Goal: Task Accomplishment & Management: Use online tool/utility

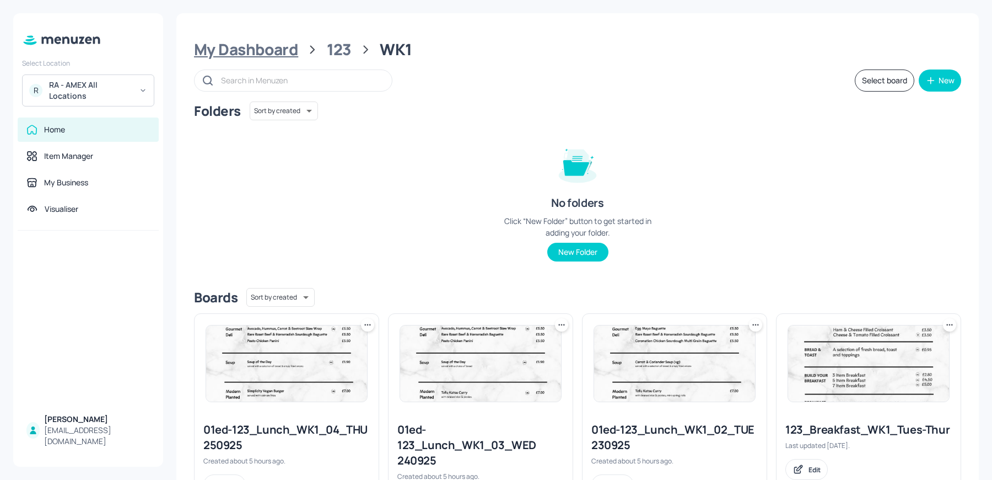
click at [267, 49] on div "My Dashboard" at bounding box center [246, 50] width 104 height 20
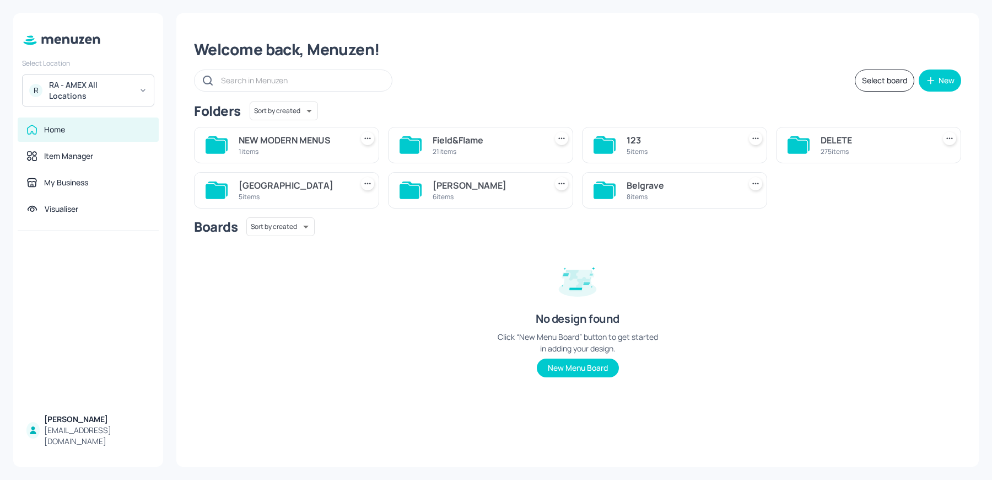
click at [488, 185] on div "[PERSON_NAME]" at bounding box center [487, 185] width 109 height 13
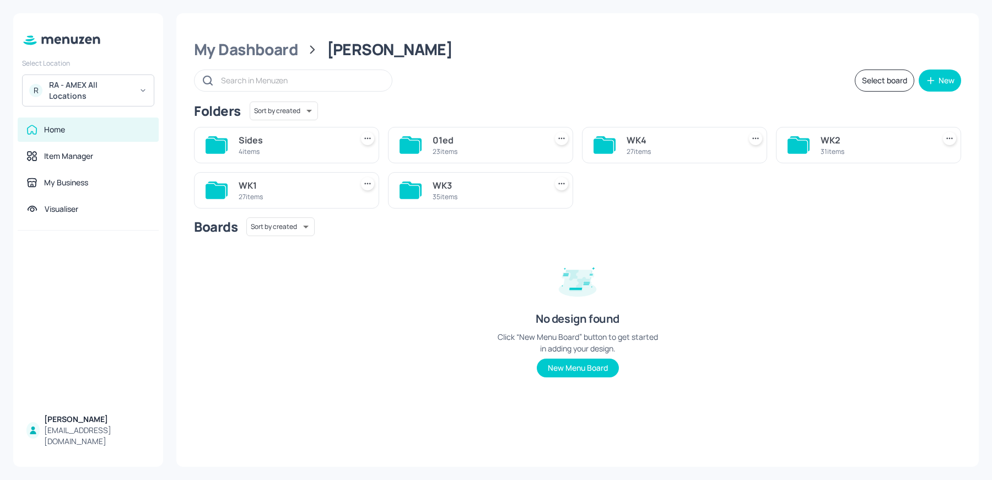
click at [686, 139] on div "WK4" at bounding box center [681, 139] width 109 height 13
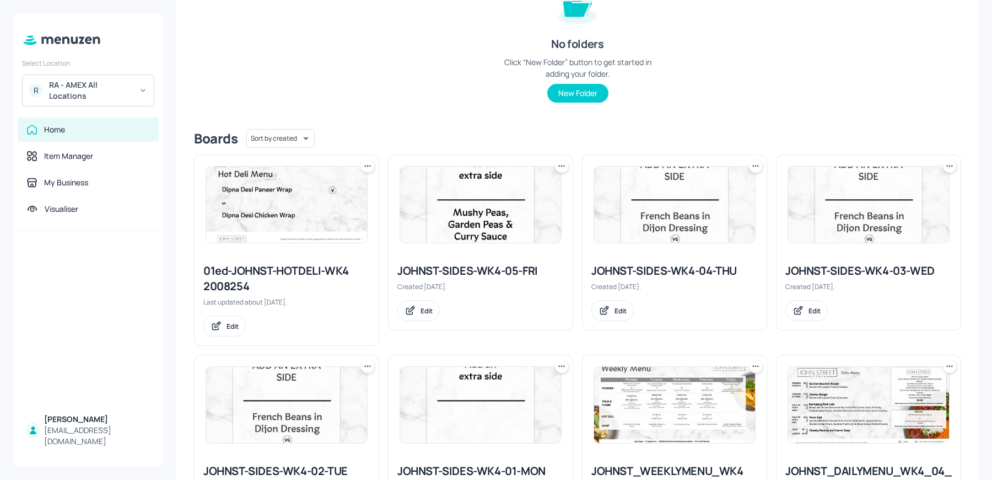
scroll to position [183, 0]
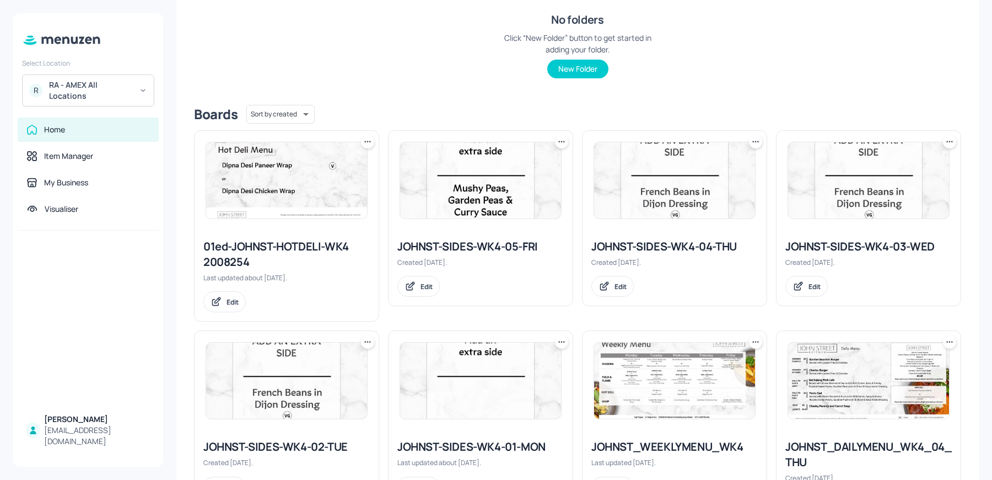
click at [363, 135] on div at bounding box center [367, 141] width 13 height 13
click at [371, 152] on div at bounding box center [287, 180] width 184 height 99
click at [66, 98] on div "RA - AMEX All Locations" at bounding box center [90, 90] width 83 height 22
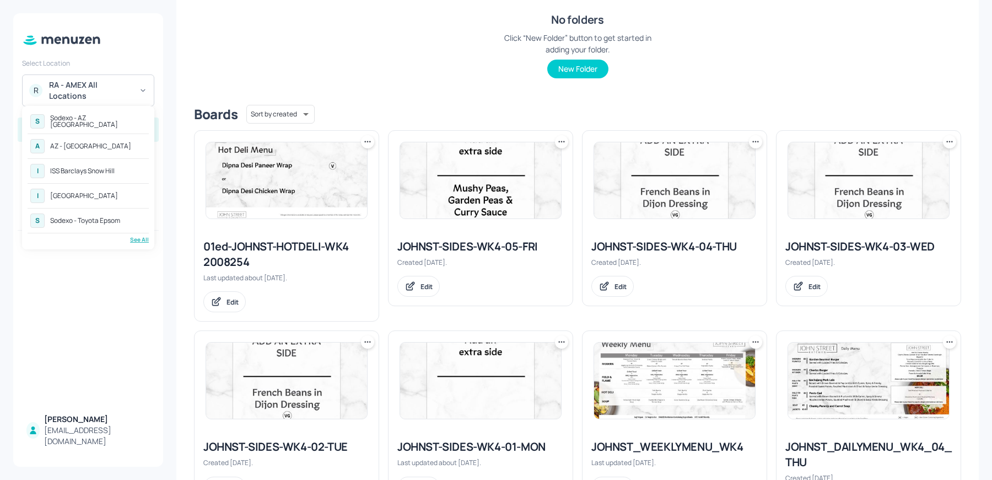
click at [362, 139] on div at bounding box center [496, 240] width 992 height 480
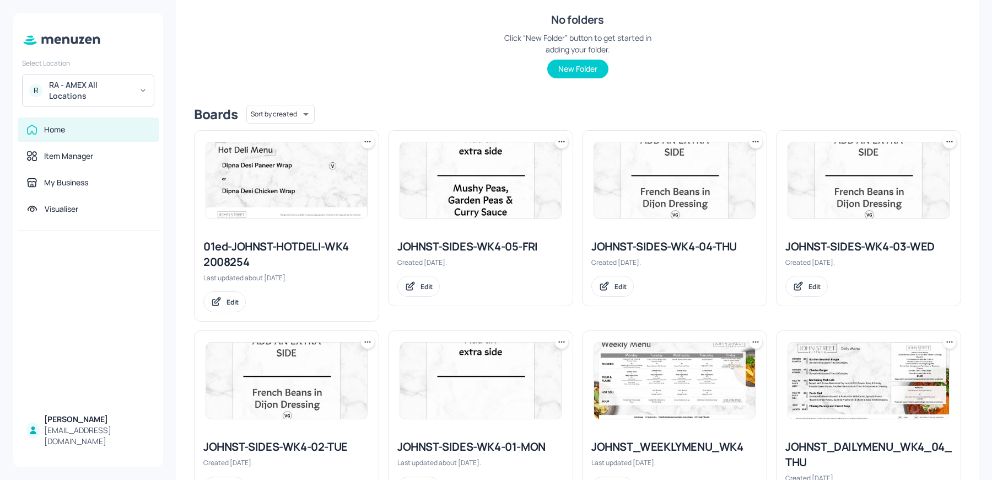
click at [367, 141] on icon at bounding box center [368, 142] width 2 height 2
click at [343, 167] on div "Rename" at bounding box center [325, 163] width 88 height 19
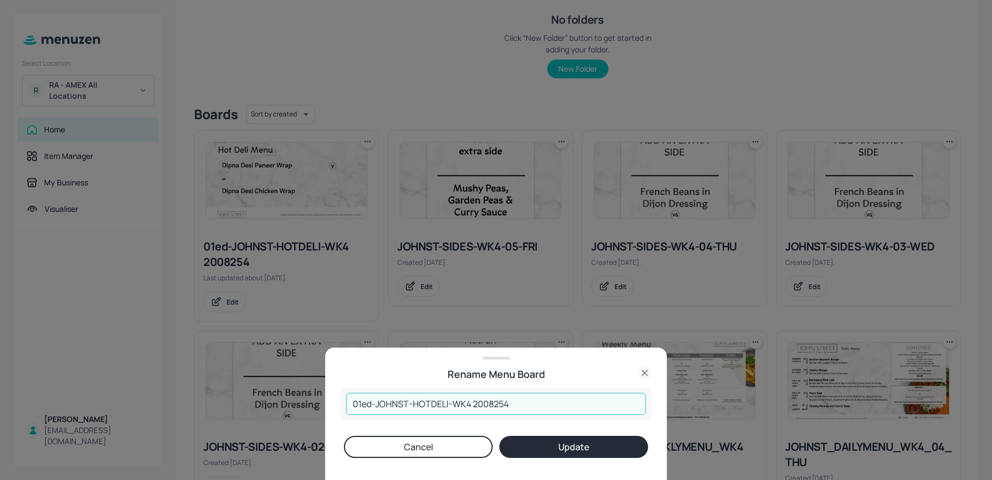
drag, startPoint x: 472, startPoint y: 403, endPoint x: 581, endPoint y: 404, distance: 108.6
click at [581, 404] on input "01ed-JOHNST-HOTDELI-WK4 2008254" at bounding box center [496, 403] width 300 height 22
type input "01ed-JOHNST-HOTDELI-WK4 230925"
click at [499, 435] on button "Update" at bounding box center [573, 446] width 149 height 22
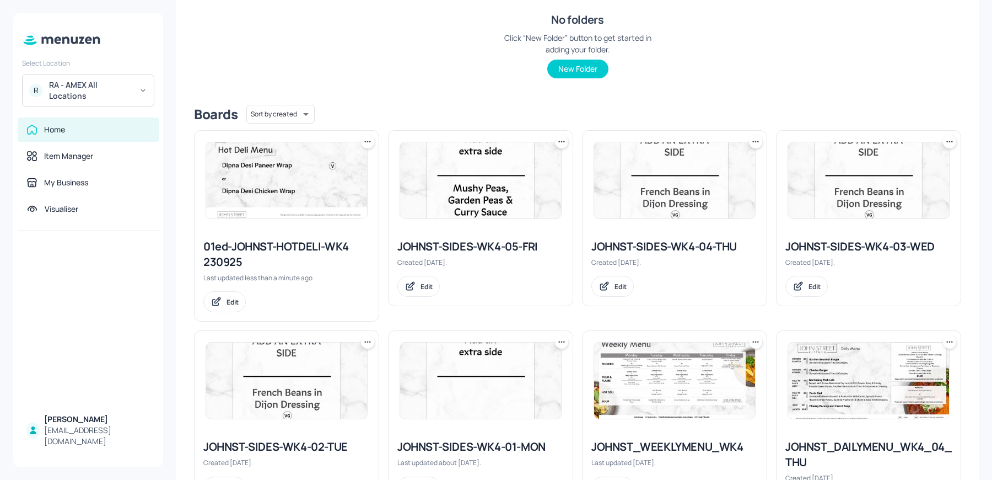
click at [281, 247] on div "01ed-JOHNST-HOTDELI-WK4 230925" at bounding box center [286, 254] width 166 height 31
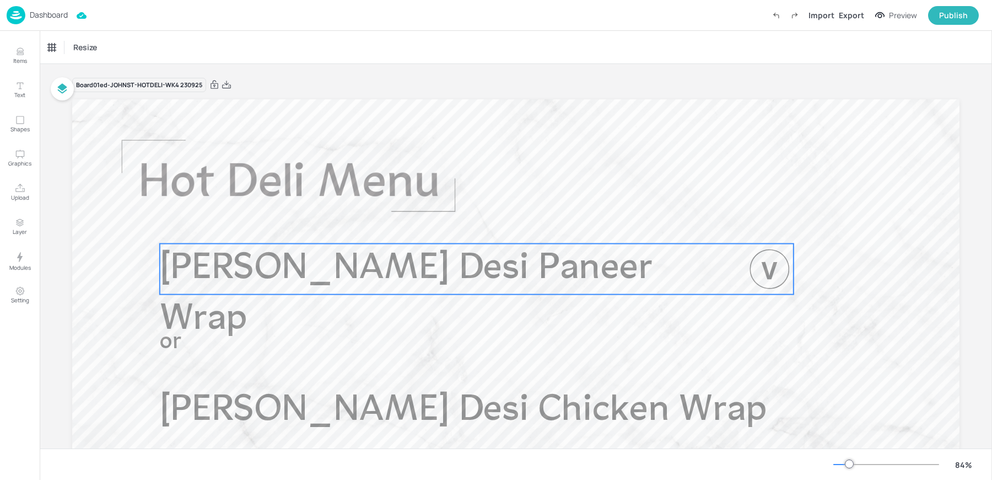
click at [224, 272] on span "[PERSON_NAME] Desi Paneer Wrap" at bounding box center [406, 294] width 492 height 88
click at [91, 47] on div "[PERSON_NAME] Desi Paneer Wrap" at bounding box center [93, 47] width 91 height 10
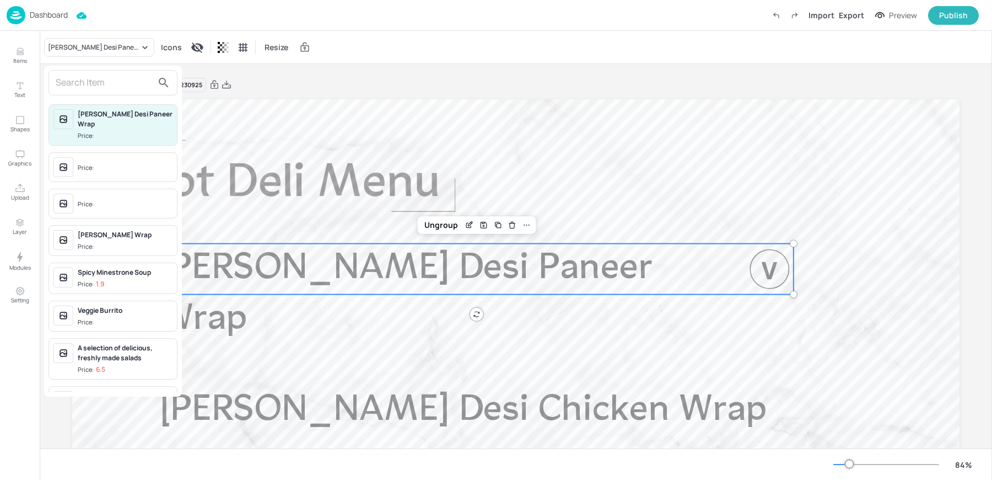
click at [89, 76] on input "text" at bounding box center [104, 83] width 97 height 18
type input "w"
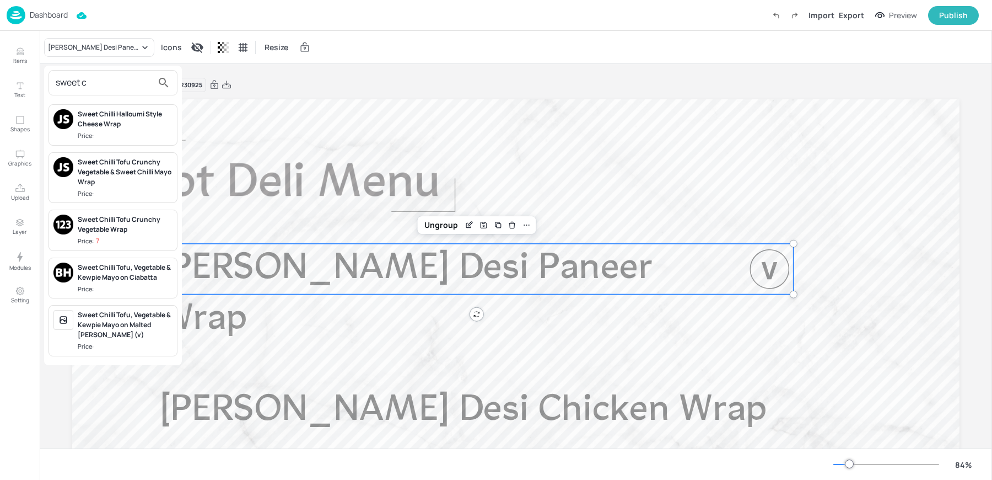
type input "sweet c"
click at [15, 54] on div at bounding box center [496, 240] width 992 height 480
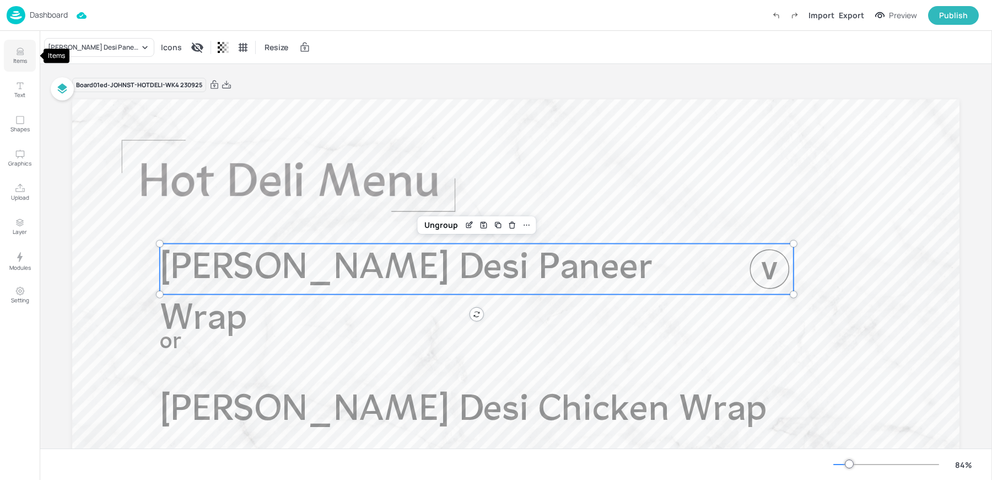
click at [23, 55] on icon "Items" at bounding box center [20, 51] width 10 height 10
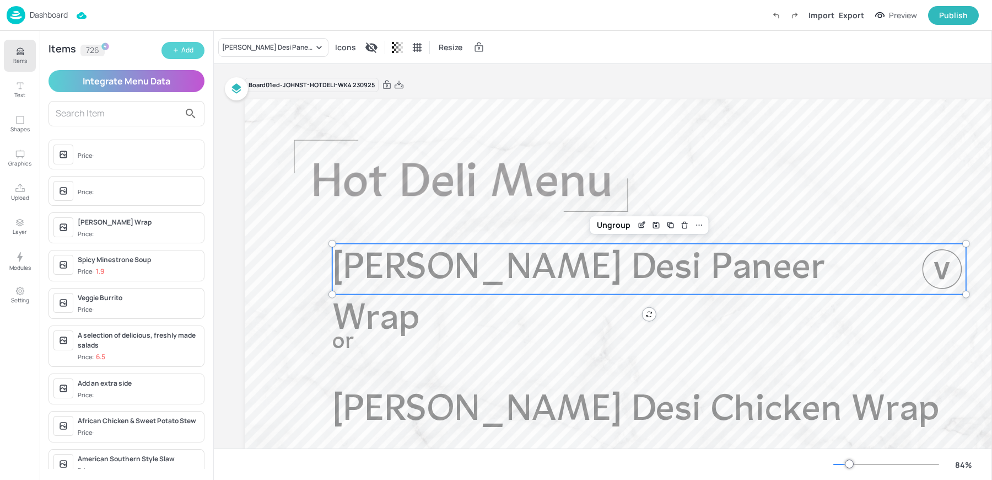
click at [166, 53] on button "Add" at bounding box center [182, 50] width 43 height 17
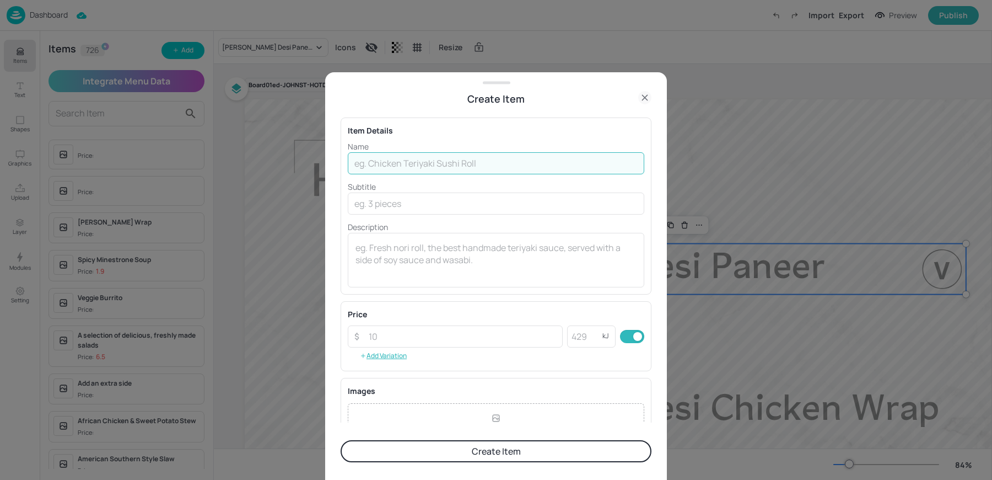
click at [395, 156] on input "text" at bounding box center [496, 163] width 297 height 22
click at [399, 163] on input "Sweet Chiili Tofu Wrap" at bounding box center [496, 163] width 297 height 22
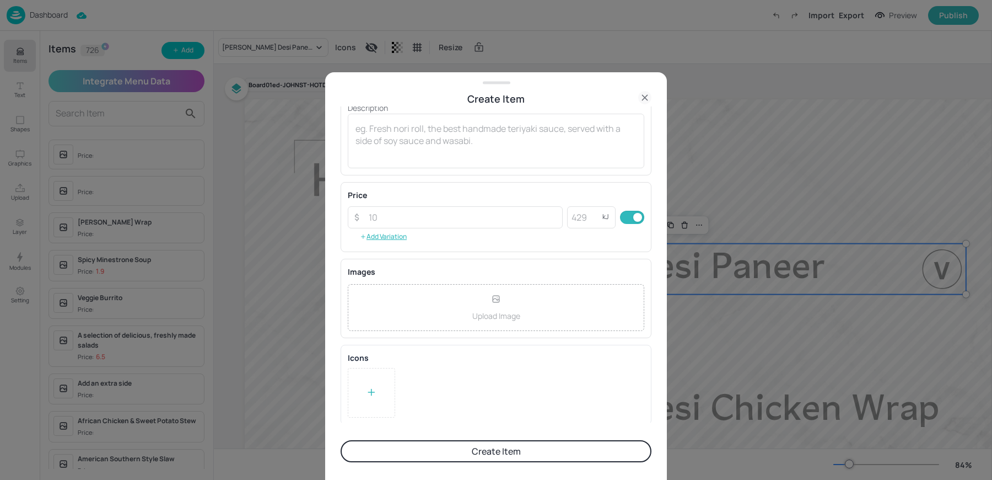
type input "Sweet Chilli Tofu Wrap"
click at [357, 390] on div at bounding box center [371, 393] width 47 height 50
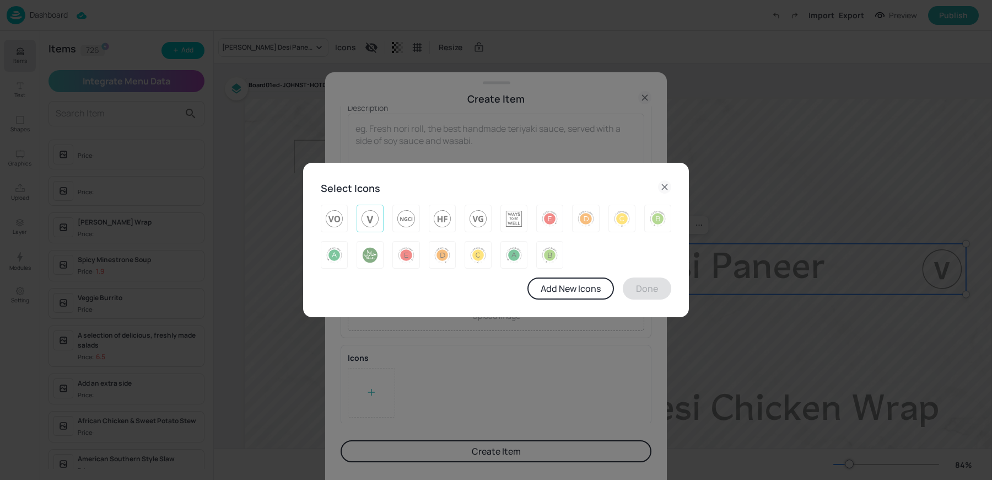
click at [375, 223] on img at bounding box center [370, 218] width 17 height 18
click at [661, 281] on button "Done" at bounding box center [647, 288] width 49 height 22
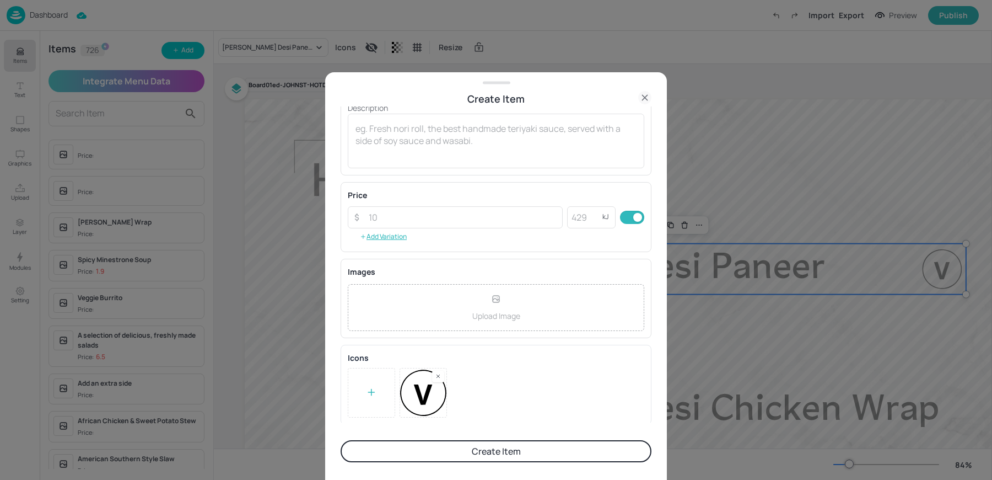
click at [446, 455] on button "Create Item" at bounding box center [496, 451] width 311 height 22
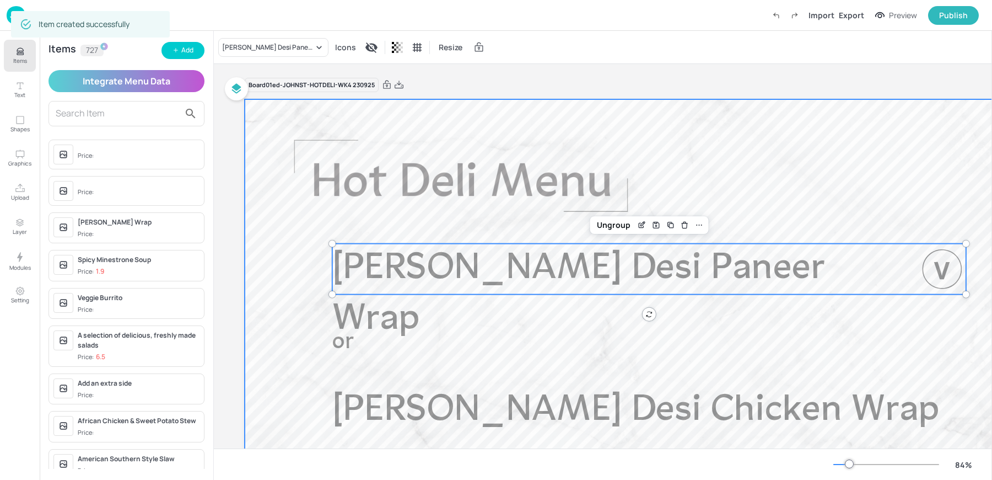
click at [367, 385] on p "[PERSON_NAME] Desi Chicken Wrap" at bounding box center [643, 410] width 623 height 51
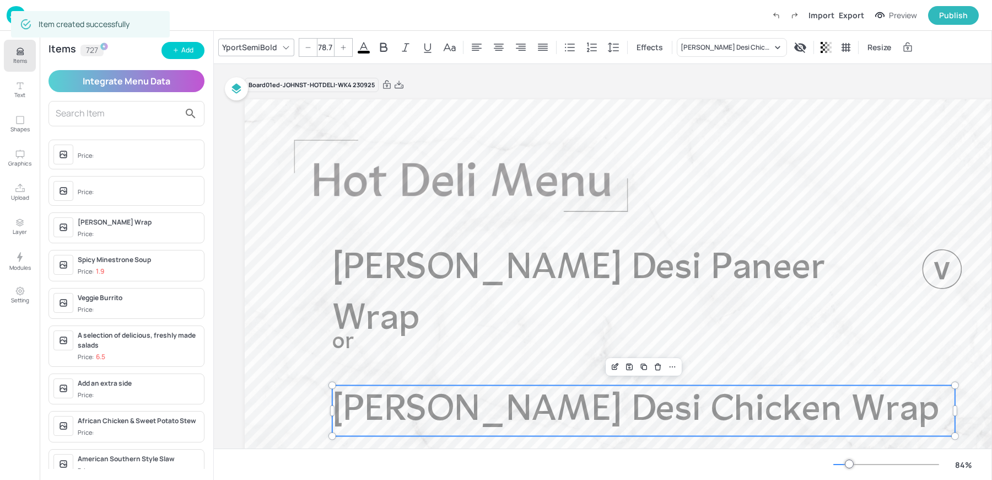
click at [257, 52] on div "YportSemiBold" at bounding box center [250, 47] width 60 height 16
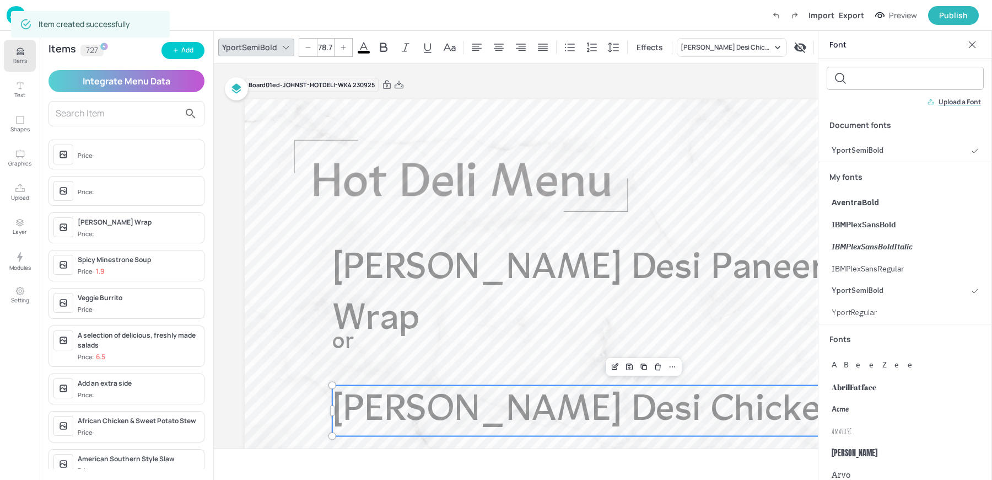
click at [763, 57] on div "YportSemiBold 78.7 Effects [PERSON_NAME] Desi Chicken Wrap Resize" at bounding box center [603, 47] width 778 height 33
click at [721, 47] on div "[PERSON_NAME] Desi Chicken Wrap" at bounding box center [726, 47] width 91 height 10
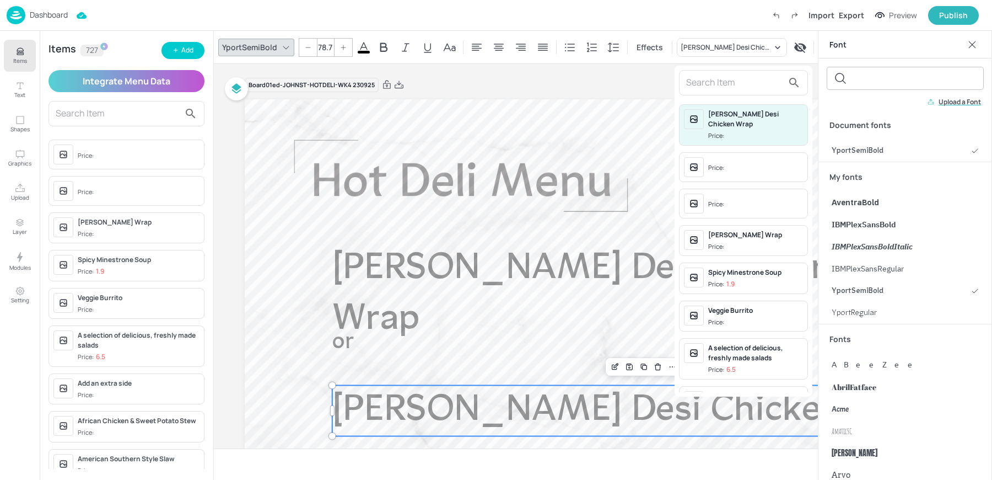
drag, startPoint x: 711, startPoint y: 76, endPoint x: 713, endPoint y: 70, distance: 6.5
click at [711, 76] on input "text" at bounding box center [734, 83] width 97 height 18
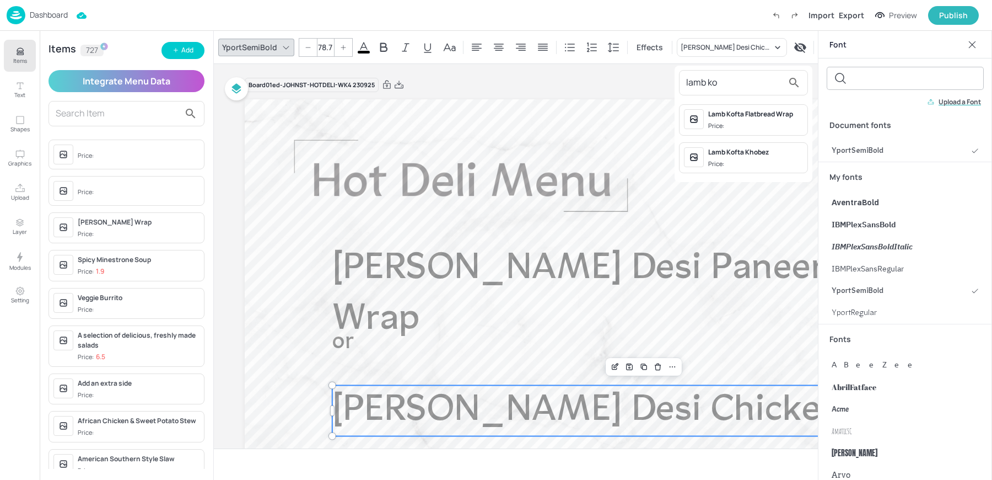
type input "lamb ko"
click at [750, 121] on span "Price:" at bounding box center [755, 125] width 95 height 9
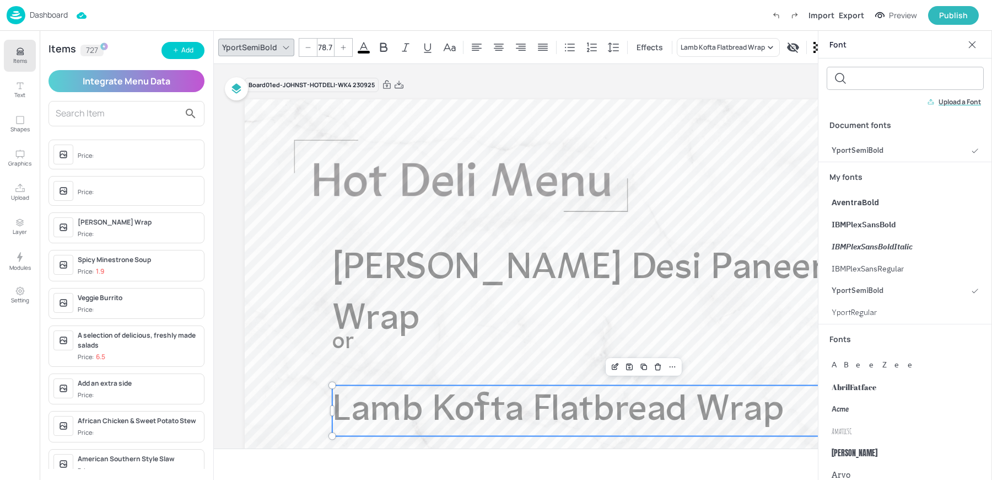
click at [965, 47] on div at bounding box center [972, 45] width 18 height 18
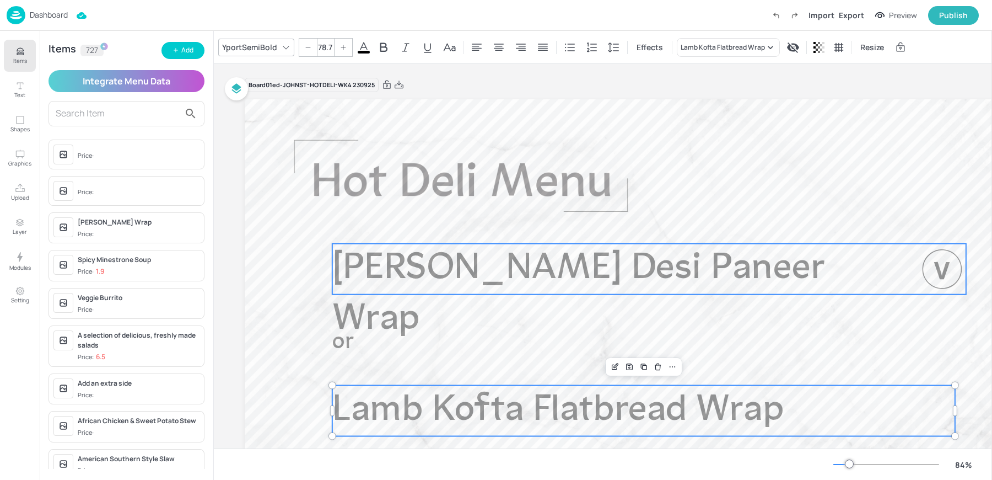
click at [469, 270] on span "[PERSON_NAME] Desi Paneer Wrap" at bounding box center [578, 294] width 492 height 88
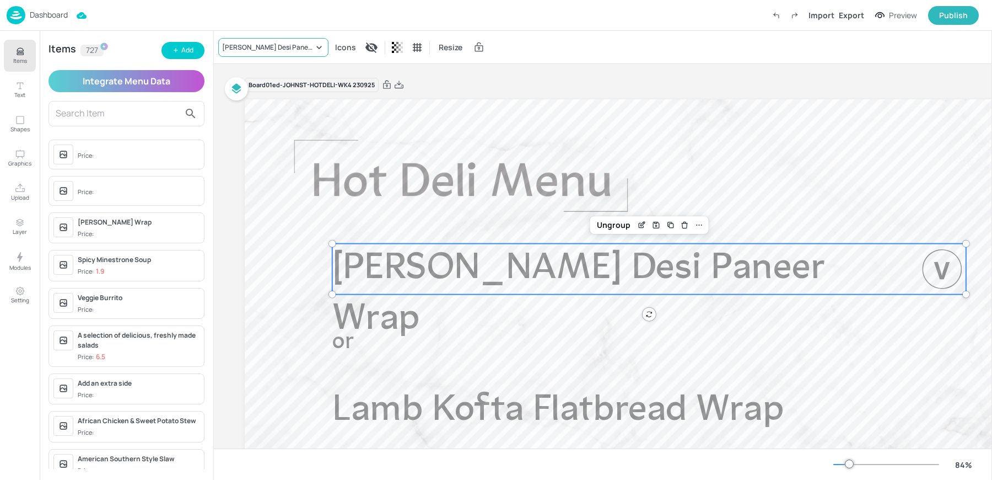
click at [281, 48] on div "[PERSON_NAME] Desi Paneer Wrap" at bounding box center [267, 47] width 91 height 10
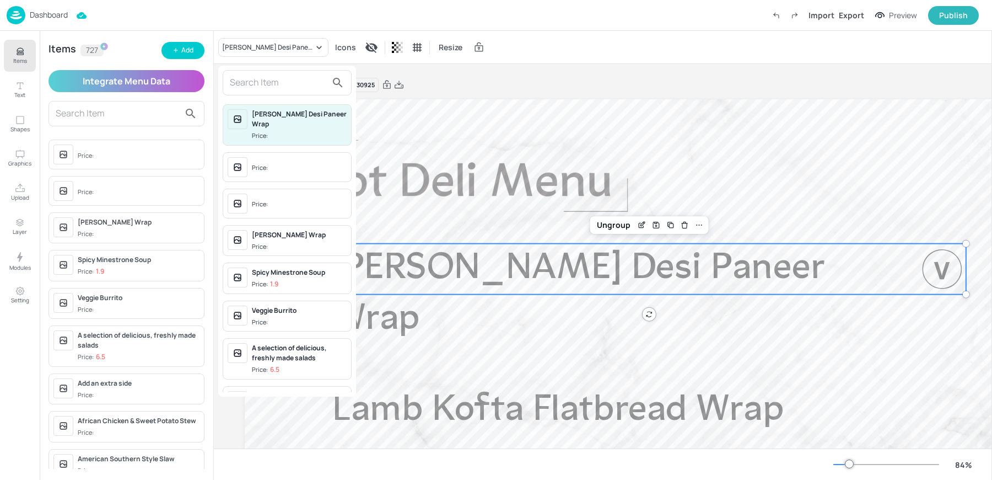
click at [262, 78] on input "text" at bounding box center [278, 83] width 97 height 18
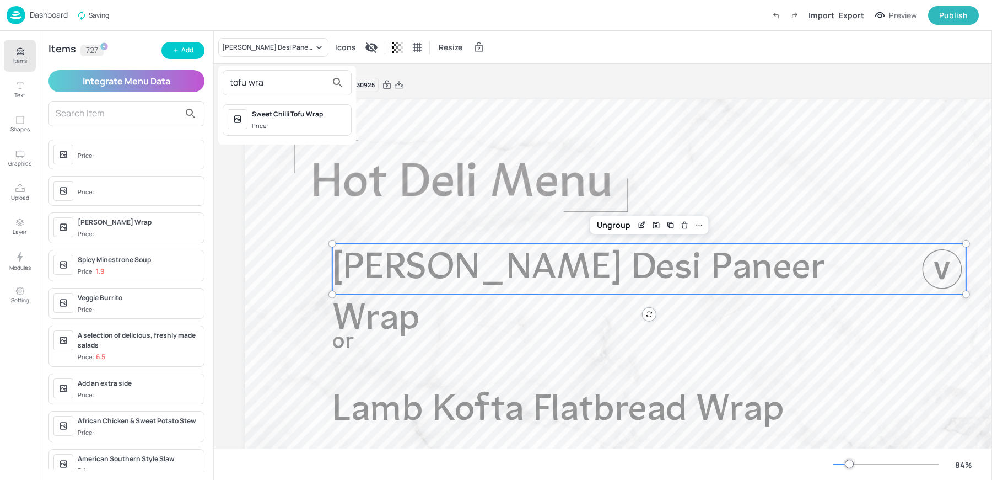
type input "tofu wra"
click at [293, 120] on div "Sweet Chilli Tofu Wrap Price:" at bounding box center [299, 119] width 95 height 21
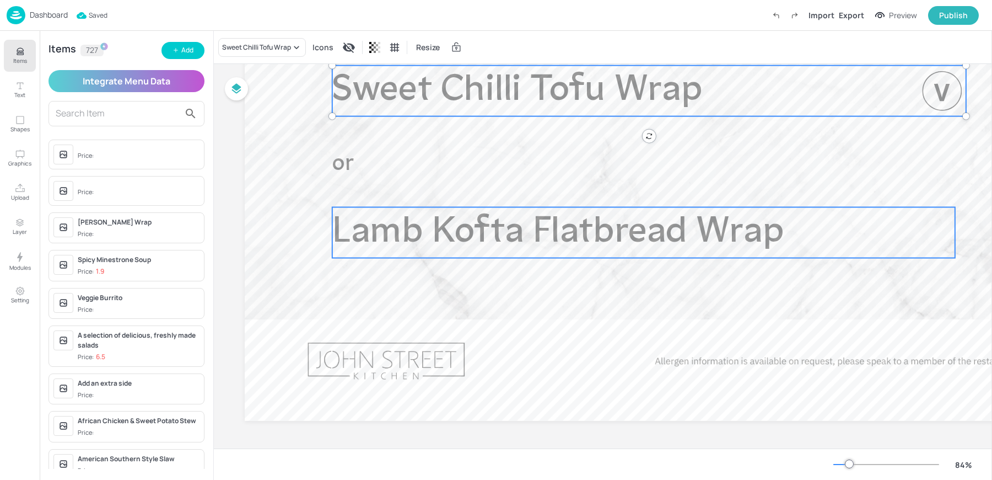
scroll to position [0, 0]
